Goal: Task Accomplishment & Management: Complete application form

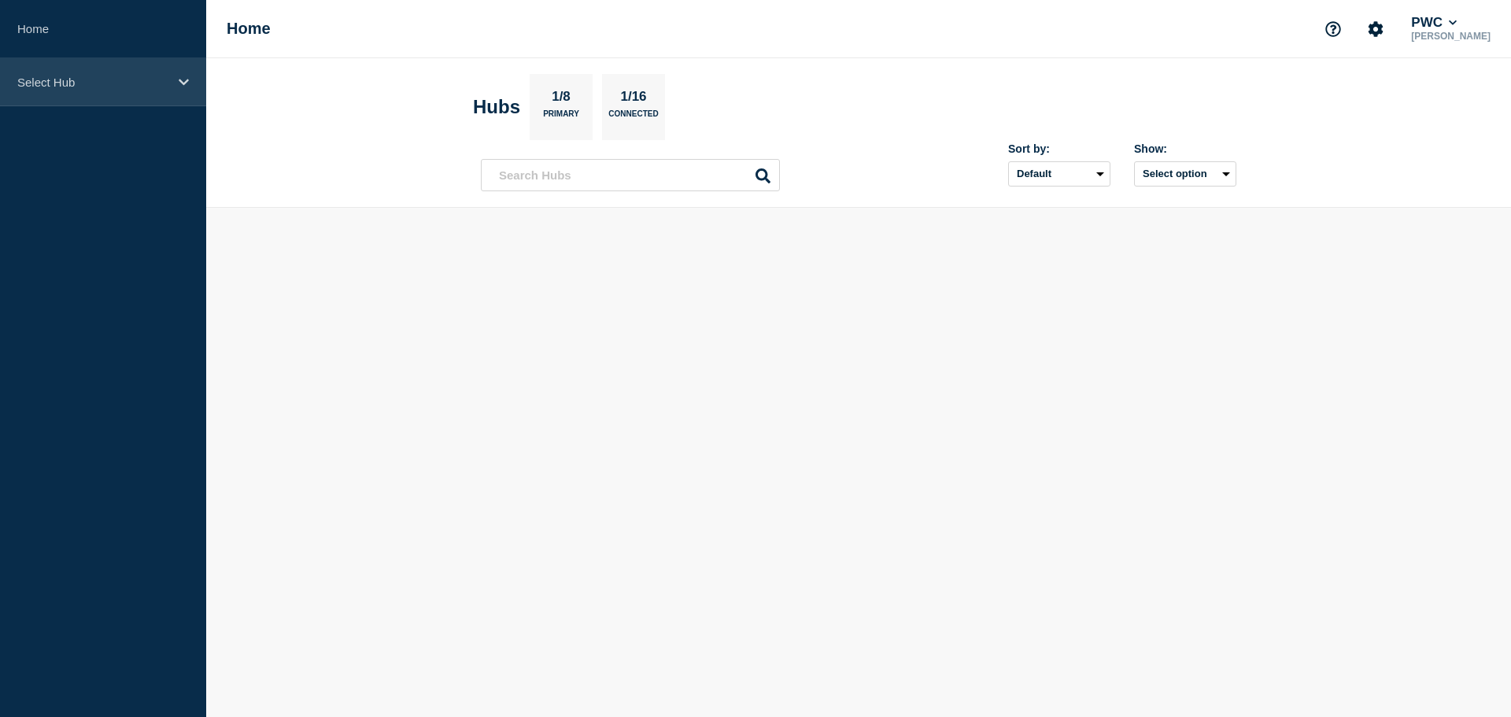
click at [129, 82] on p "Select Hub" at bounding box center [92, 82] width 151 height 13
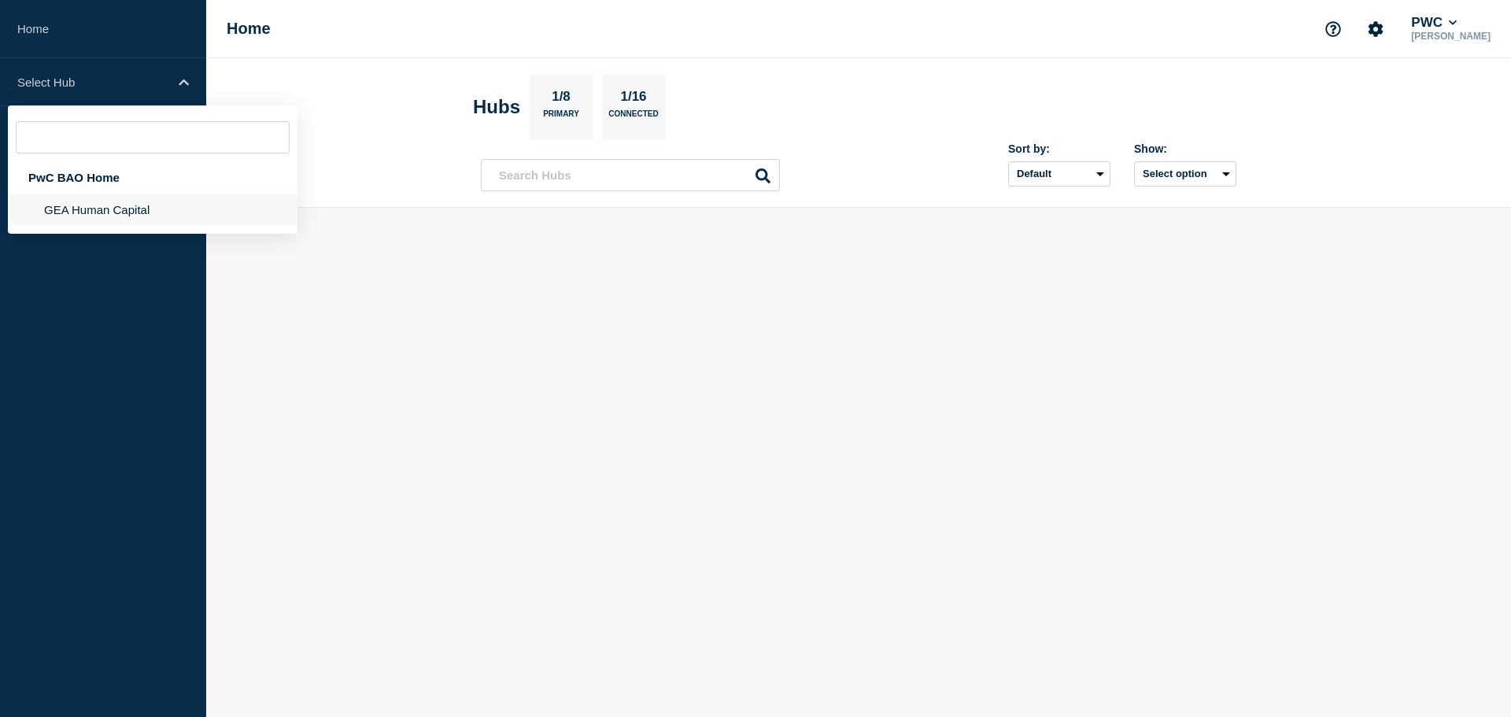
click at [110, 206] on li "GEA Human Capital" at bounding box center [153, 210] width 290 height 32
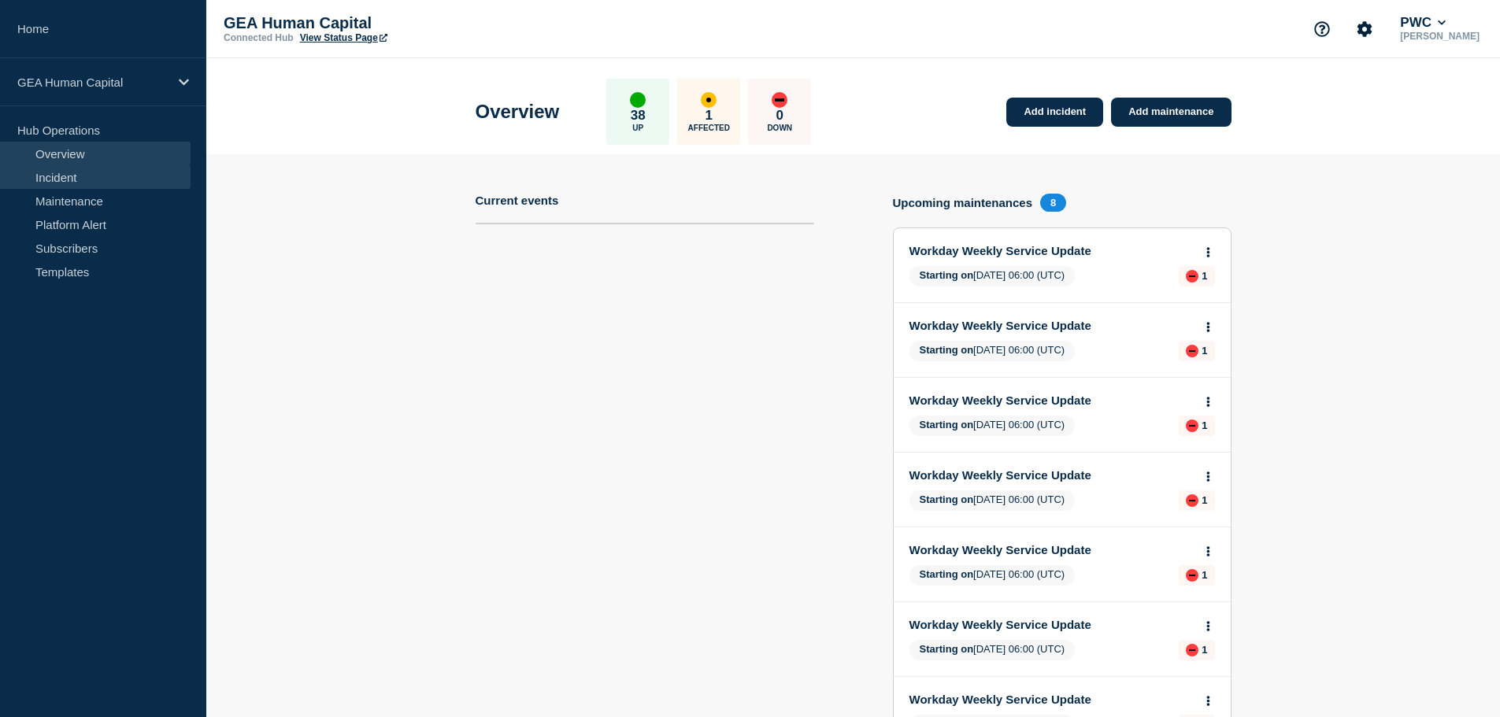
drag, startPoint x: 85, startPoint y: 178, endPoint x: 112, endPoint y: 176, distance: 26.9
click at [85, 178] on link "Incident" at bounding box center [95, 177] width 191 height 24
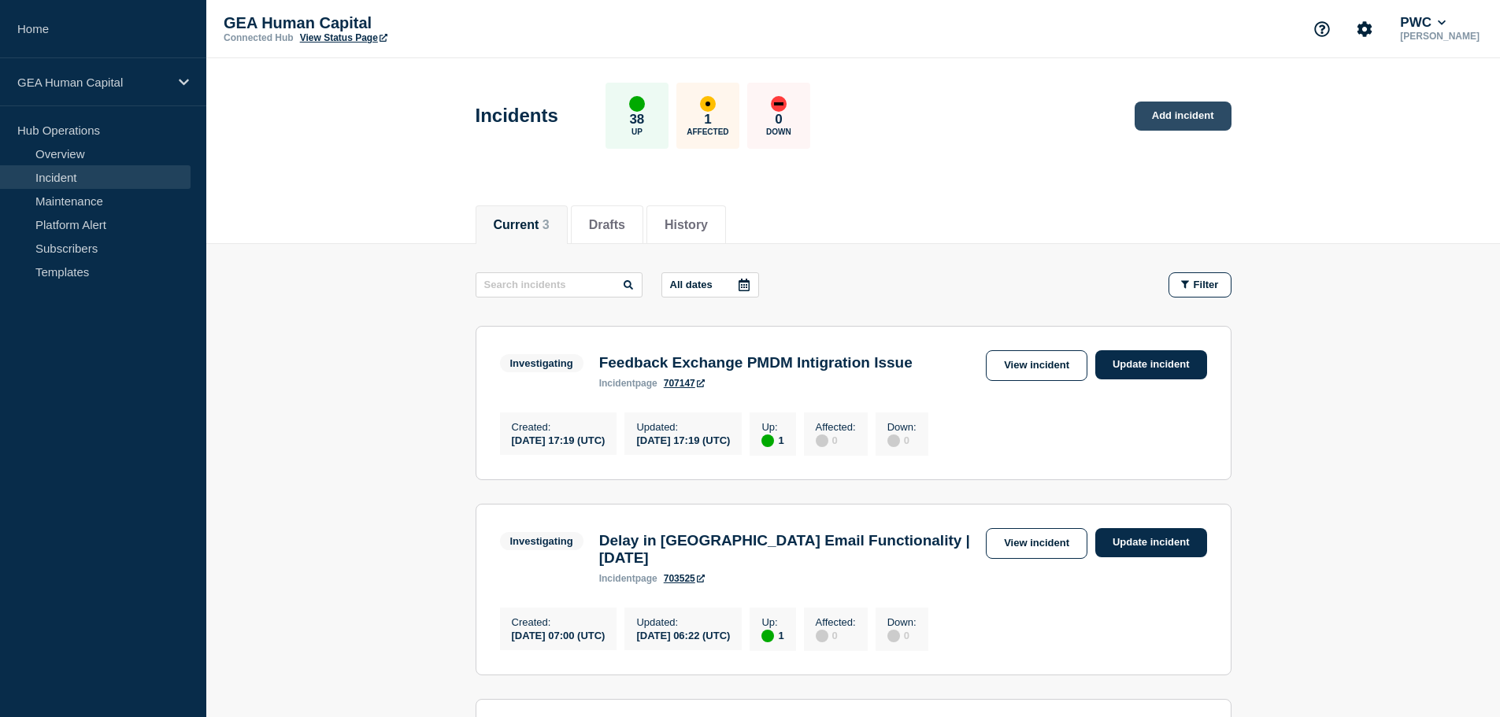
click at [1190, 114] on link "Add incident" at bounding box center [1182, 116] width 97 height 29
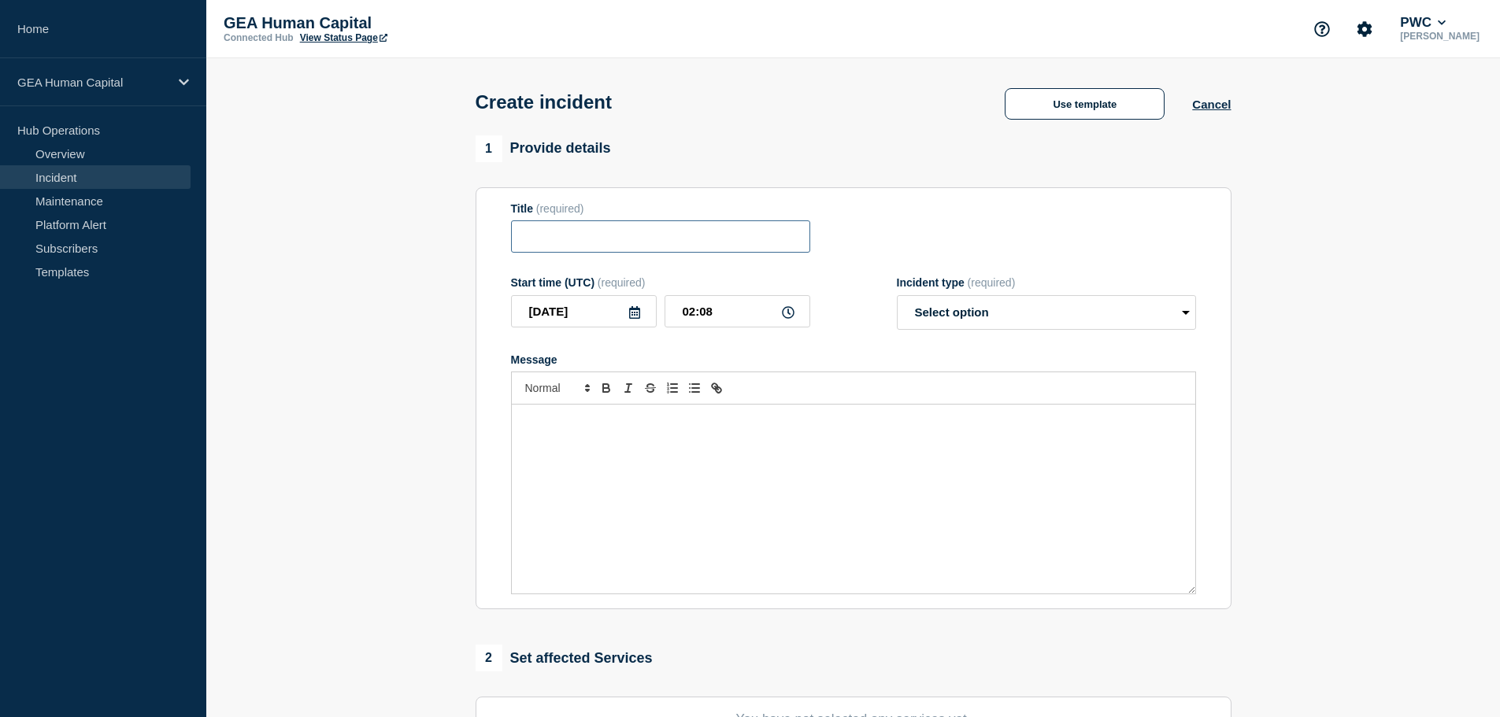
click at [551, 239] on input "Title" at bounding box center [660, 236] width 299 height 32
paste input "LookInside Portal is Inaccessible"
type input "LookInside Portal is Inaccessible"
click at [984, 320] on select "Select option Investigating Identified Monitoring" at bounding box center [1046, 312] width 299 height 35
select select "investigating"
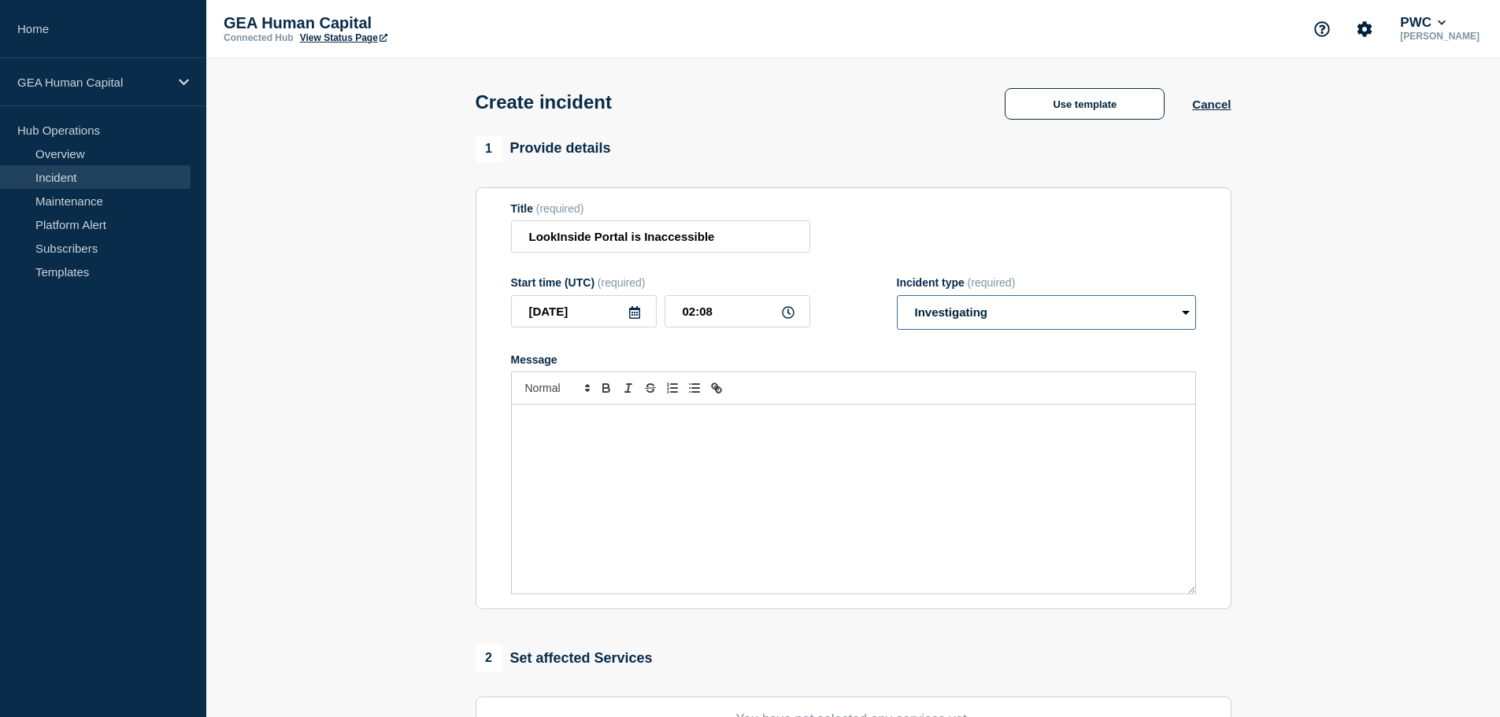
click at [897, 298] on select "Select option Investigating Identified Monitoring" at bounding box center [1046, 312] width 299 height 35
click at [527, 428] on p "Message" at bounding box center [853, 421] width 660 height 14
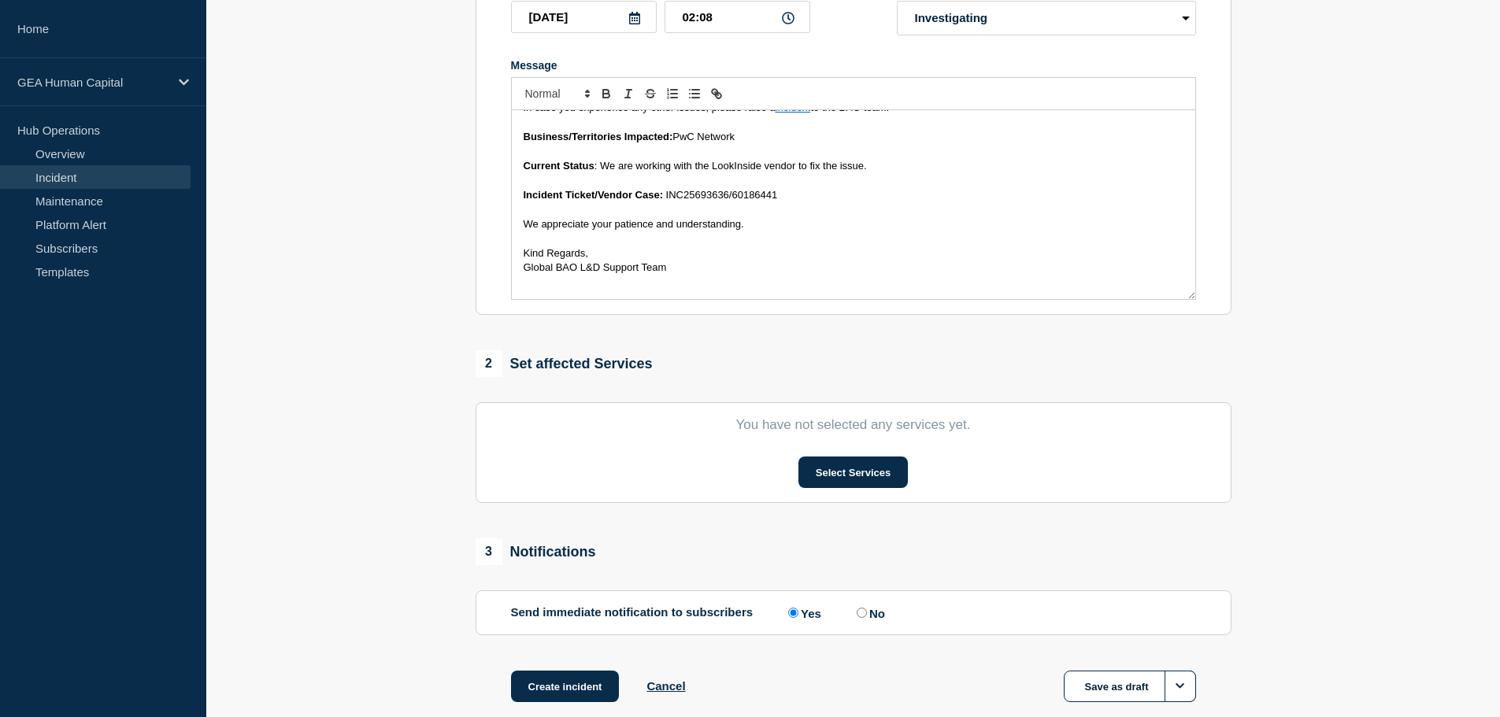
scroll to position [315, 0]
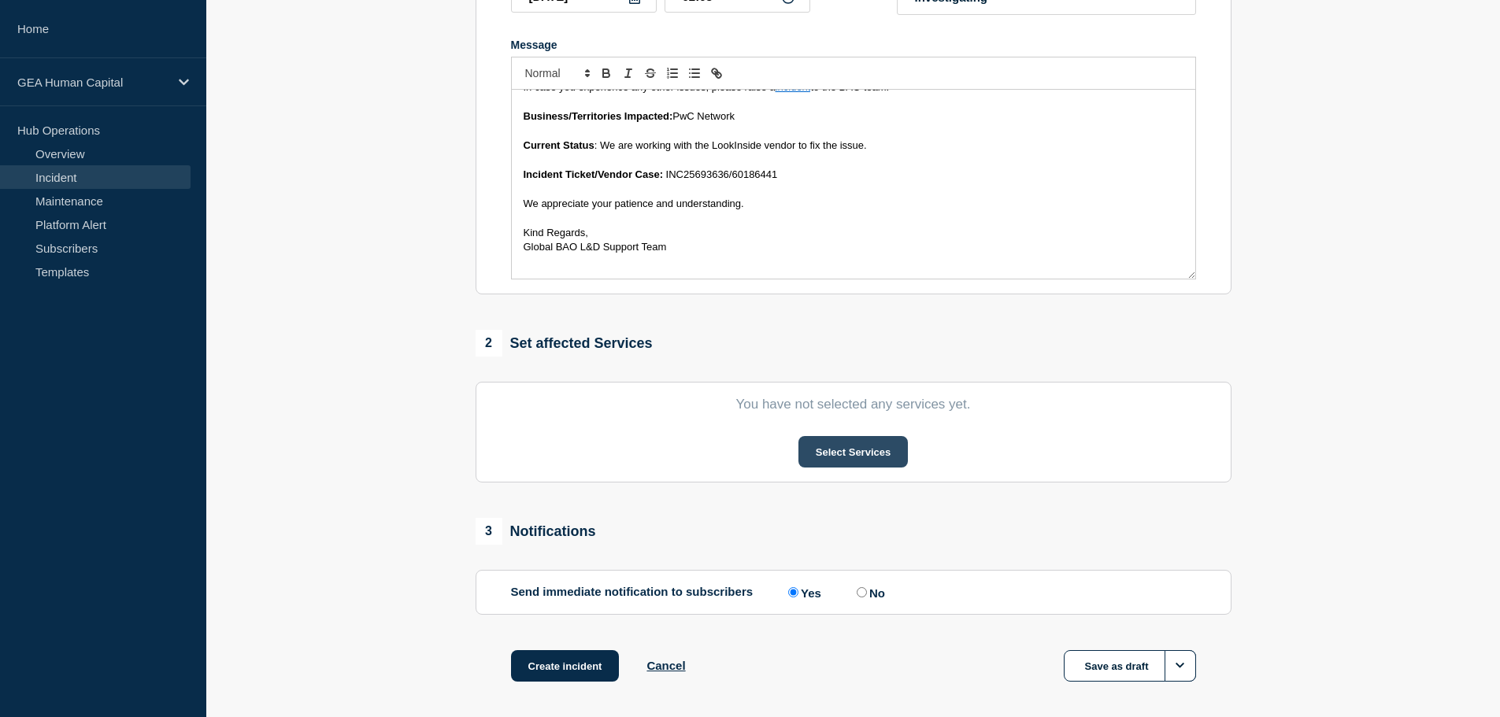
click at [871, 457] on button "Select Services" at bounding box center [852, 451] width 109 height 31
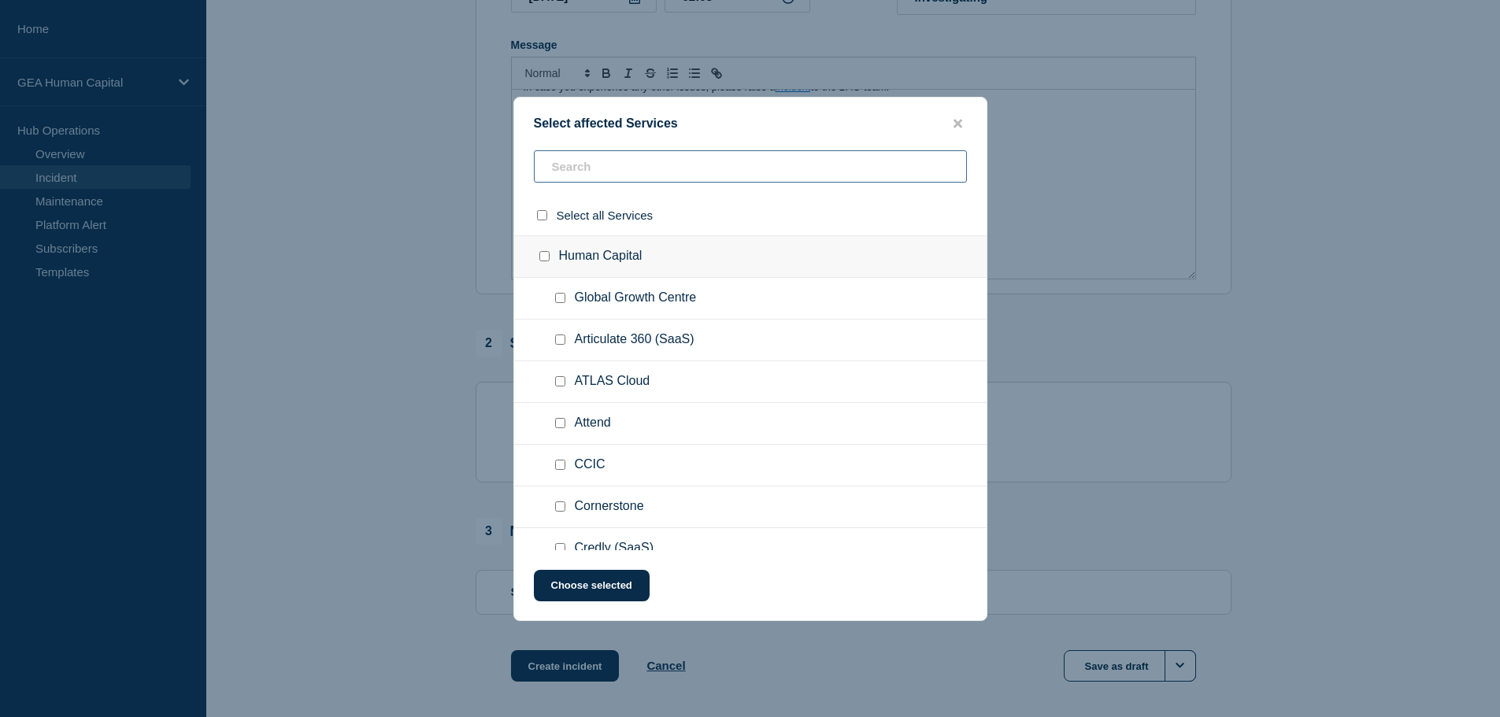
click at [575, 174] on input "text" at bounding box center [750, 166] width 433 height 32
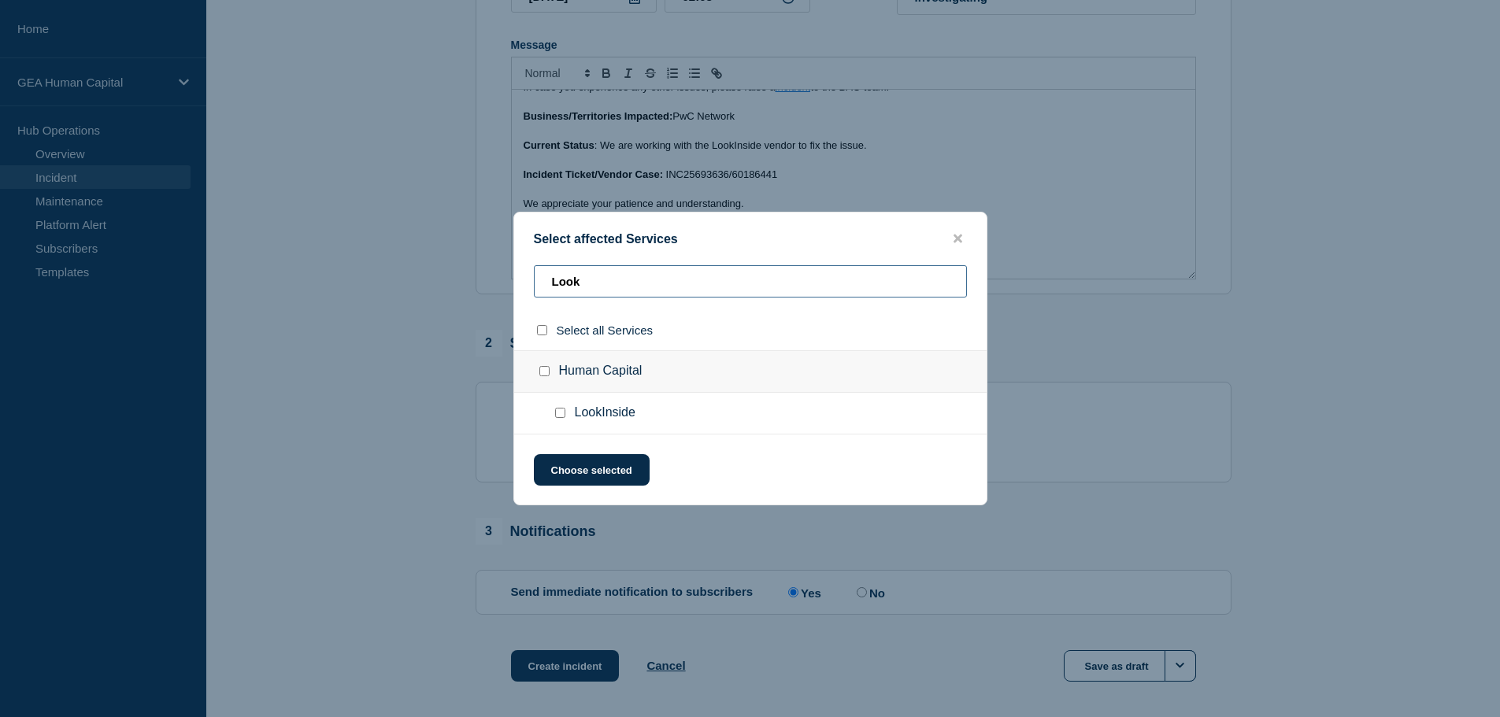
type input "Look"
click at [559, 417] on input "LookInside checkbox" at bounding box center [560, 413] width 10 height 10
checkbox input "true"
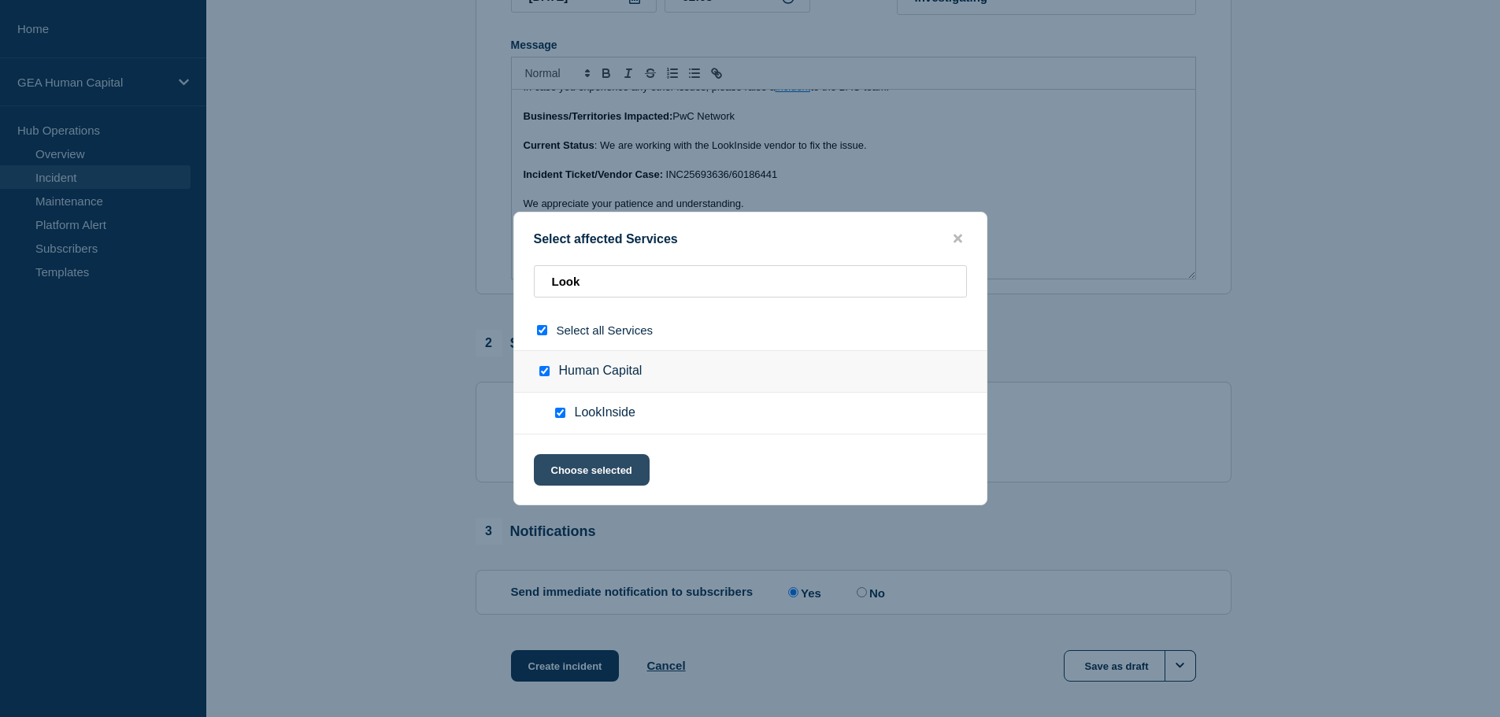
click at [600, 466] on button "Choose selected" at bounding box center [592, 469] width 116 height 31
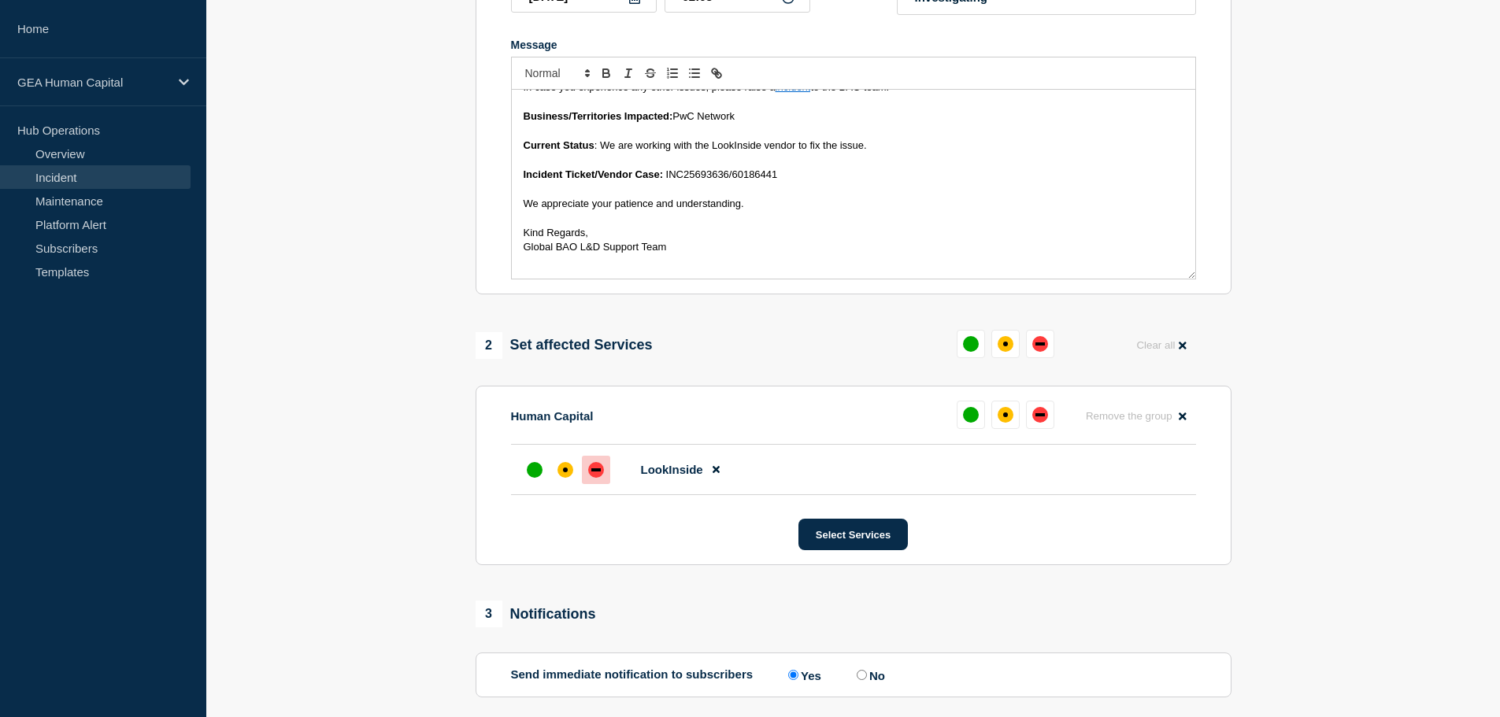
click at [594, 472] on div "down" at bounding box center [595, 469] width 9 height 3
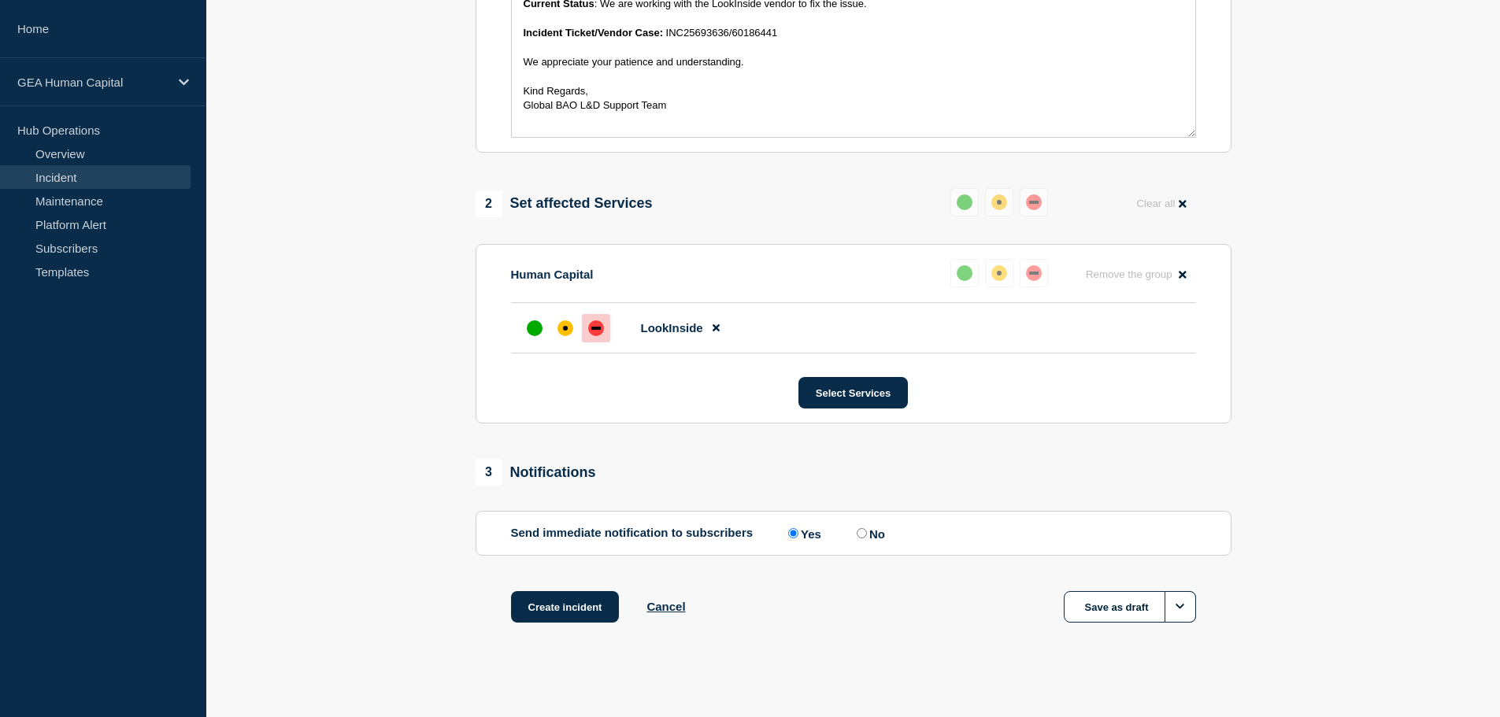
scroll to position [468, 0]
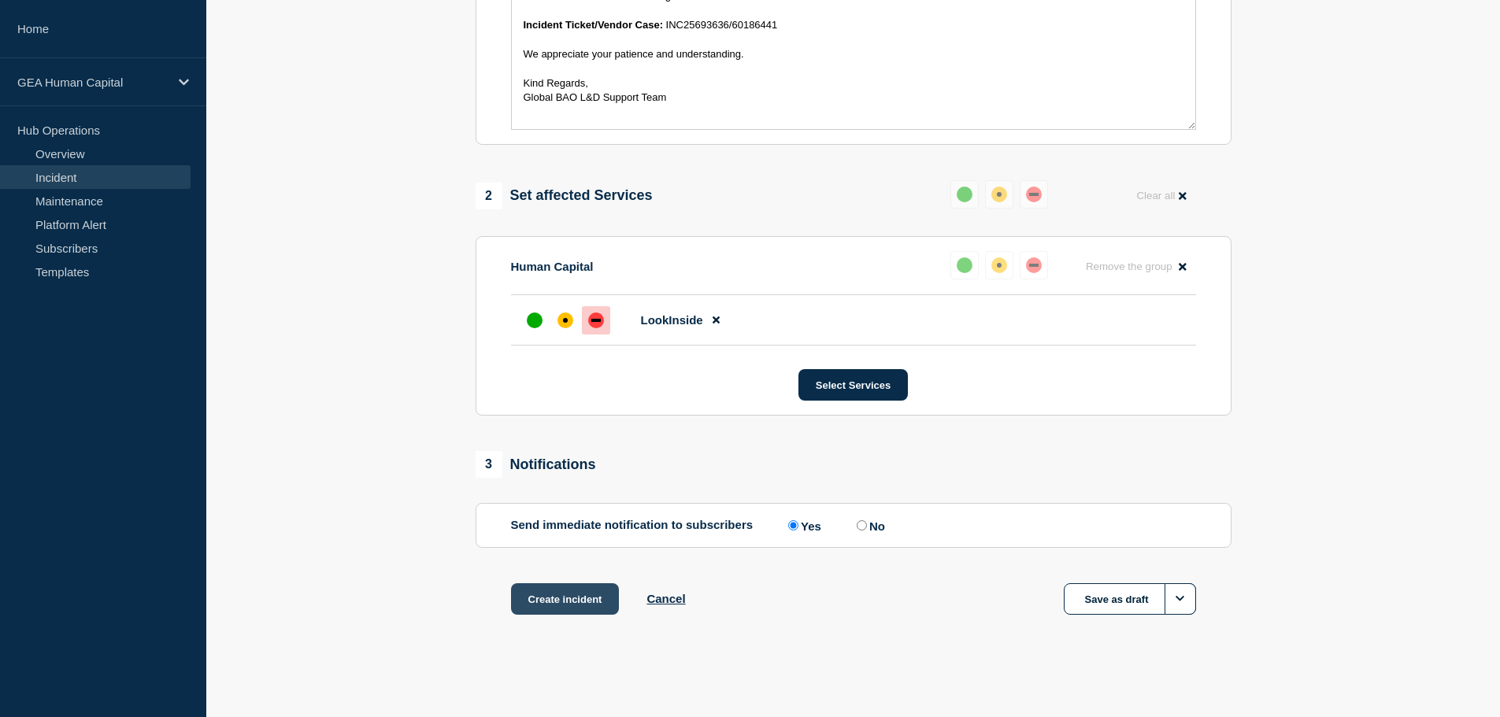
click at [572, 602] on button "Create incident" at bounding box center [565, 598] width 109 height 31
